Goal: Check status

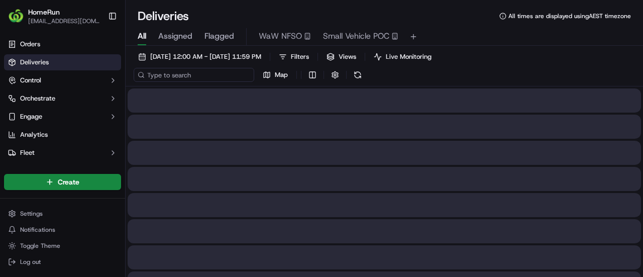
click at [186, 78] on input at bounding box center [194, 75] width 120 height 14
paste input "269642381"
type input "269642381"
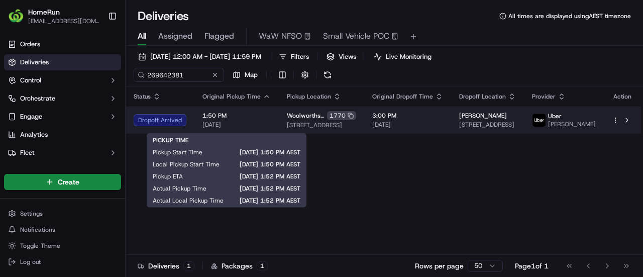
click at [267, 124] on span "[DATE]" at bounding box center [236, 124] width 68 height 8
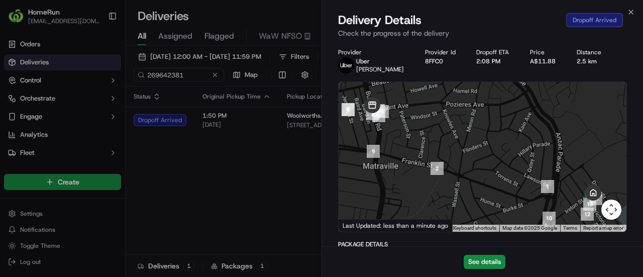
click at [510, 254] on div "See details" at bounding box center [482, 261] width 321 height 31
click at [502, 259] on button "See details" at bounding box center [484, 262] width 42 height 14
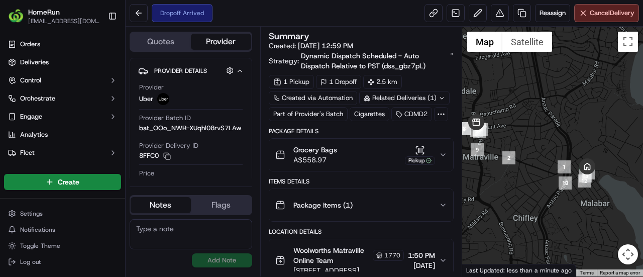
drag, startPoint x: 603, startPoint y: 202, endPoint x: 552, endPoint y: 183, distance: 54.6
click at [552, 183] on div at bounding box center [552, 152] width 181 height 250
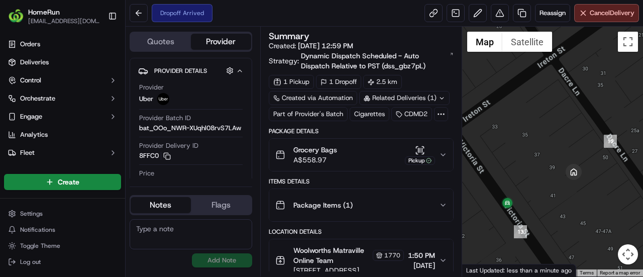
drag, startPoint x: 517, startPoint y: 234, endPoint x: 562, endPoint y: 209, distance: 51.7
click at [562, 209] on div at bounding box center [552, 152] width 181 height 250
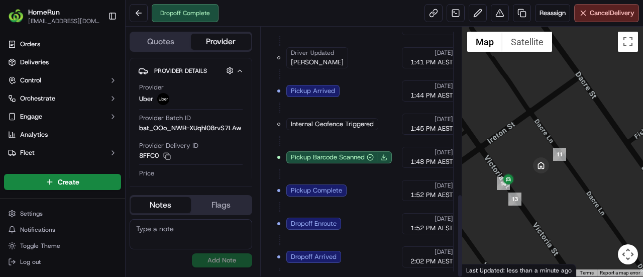
scroll to position [496, 0]
